Goal: Find specific page/section: Find specific page/section

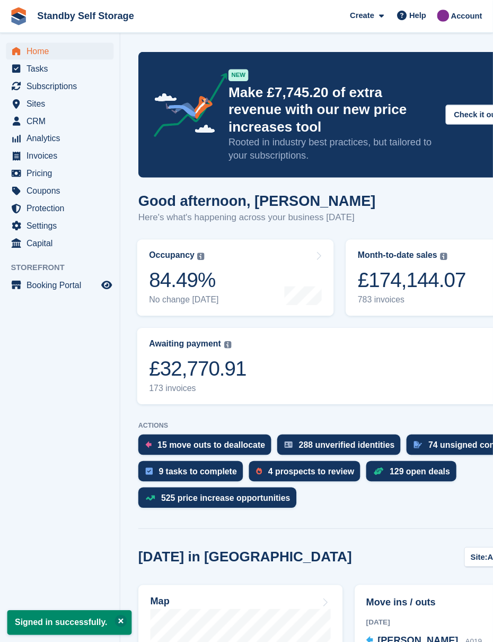
scroll to position [8, 0]
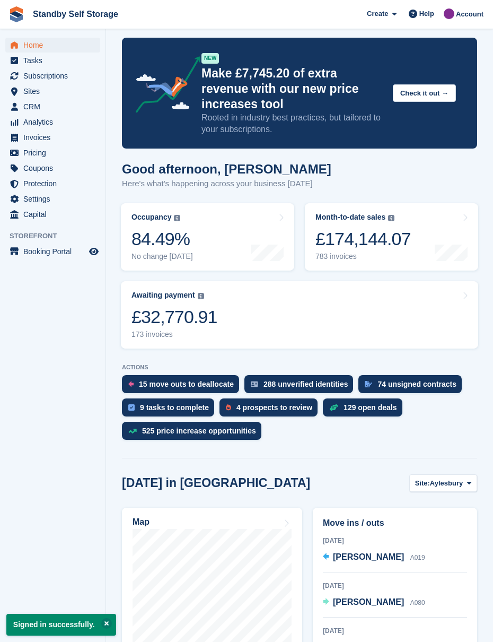
click at [27, 91] on span "Sites" at bounding box center [55, 91] width 64 height 15
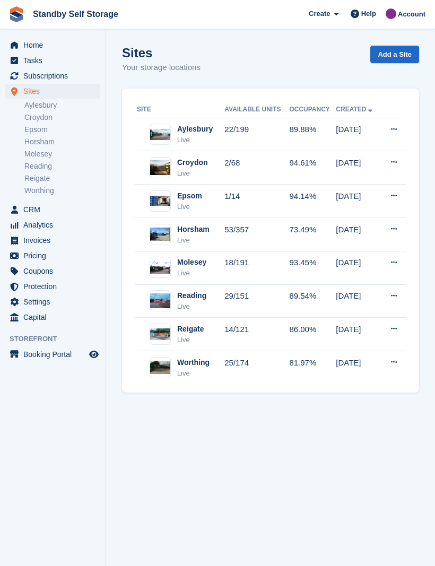
click at [33, 195] on link "Worthing" at bounding box center [62, 191] width 76 height 10
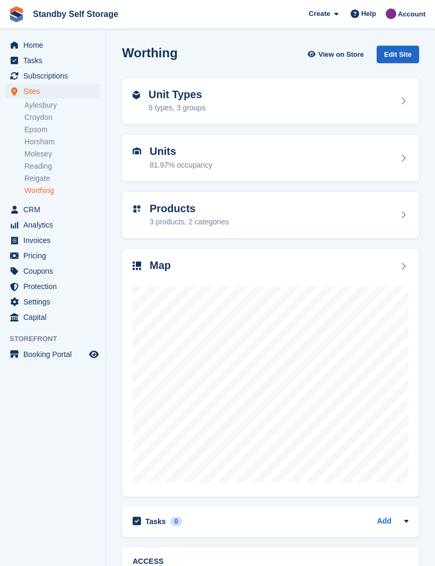
click at [173, 100] on h2 "Unit Types" at bounding box center [176, 95] width 57 height 12
